Goal: Task Accomplishment & Management: Complete application form

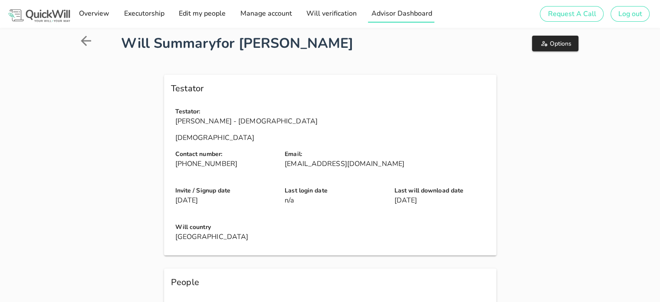
click at [420, 9] on span "Advisor Dashboard" at bounding box center [401, 14] width 61 height 10
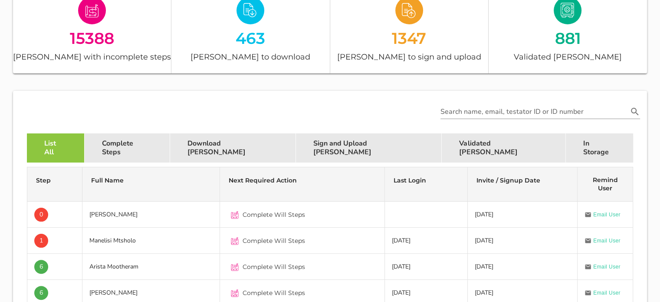
scroll to position [155, 0]
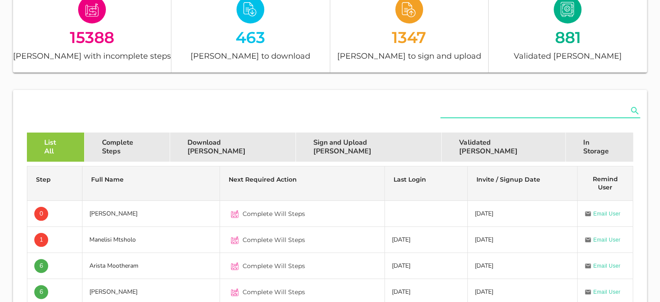
click at [459, 114] on input "text" at bounding box center [535, 111] width 188 height 14
paste input "[EMAIL_ADDRESS][DOMAIN_NAME]"
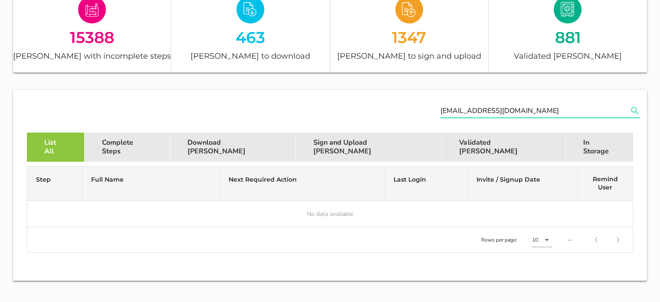
click at [443, 109] on input "[EMAIL_ADDRESS][DOMAIN_NAME]" at bounding box center [535, 111] width 188 height 14
click at [461, 109] on input "[EMAIL_ADDRESS][DOMAIN_NAME]" at bounding box center [535, 111] width 188 height 14
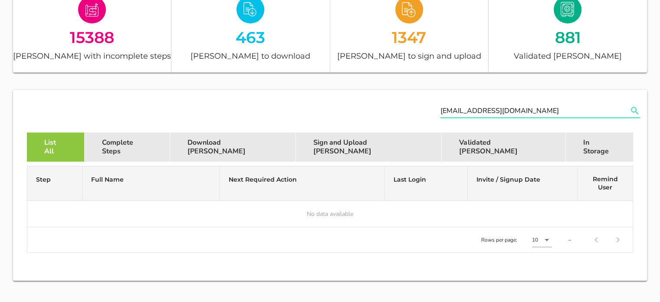
paste input "[PERSON_NAME]"
drag, startPoint x: 458, startPoint y: 111, endPoint x: 549, endPoint y: 105, distance: 91.8
click at [549, 105] on input "[PERSON_NAME]" at bounding box center [535, 111] width 188 height 14
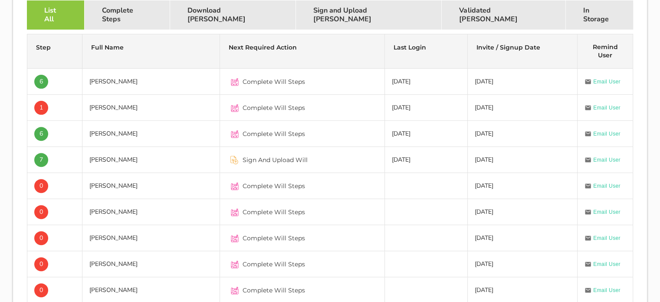
scroll to position [73, 0]
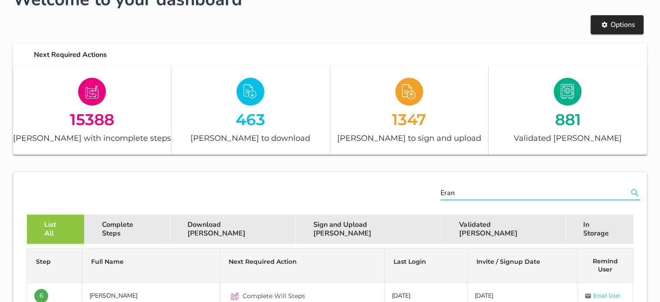
click at [448, 194] on input "Eran" at bounding box center [535, 193] width 188 height 14
paste input "[PERSON_NAME]"
drag, startPoint x: 456, startPoint y: 192, endPoint x: 419, endPoint y: 187, distance: 38.1
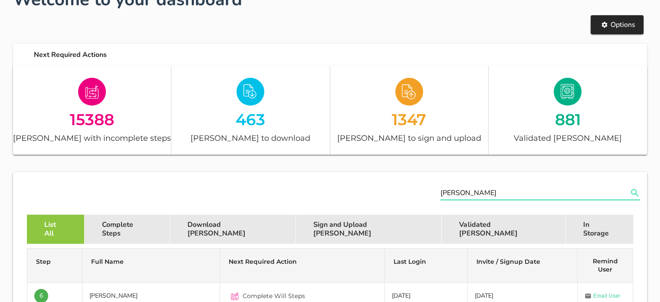
click at [419, 187] on div "[PERSON_NAME]" at bounding box center [330, 193] width 631 height 39
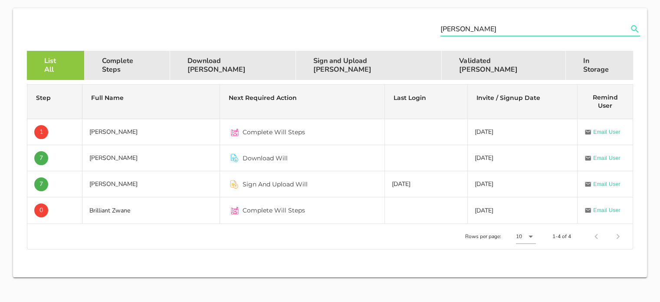
scroll to position [237, 0]
type input "[PERSON_NAME]"
